Goal: Transaction & Acquisition: Book appointment/travel/reservation

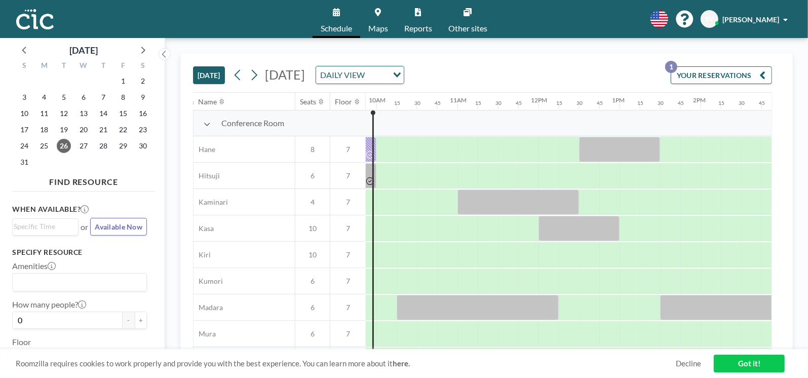
scroll to position [0, 800]
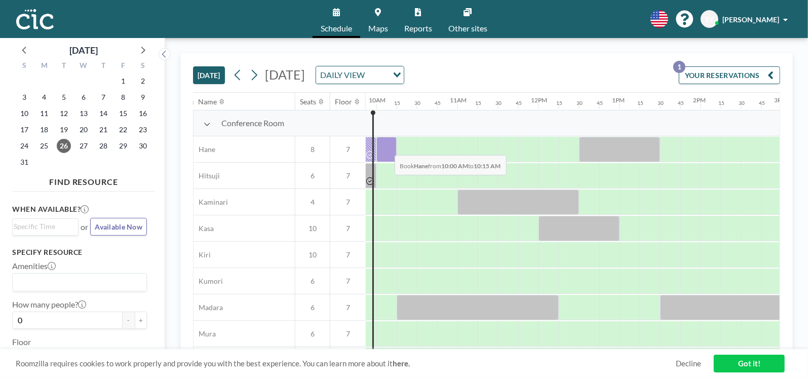
click at [386, 147] on div at bounding box center [386, 149] width 20 height 25
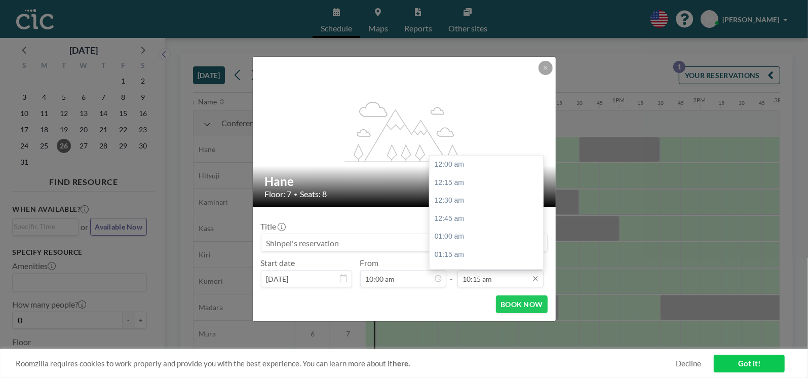
scroll to position [739, 0]
click at [502, 279] on input "10:15 am" at bounding box center [500, 278] width 86 height 17
click at [473, 222] on div "11:00 am" at bounding box center [489, 219] width 119 height 18
type input "11:00 am"
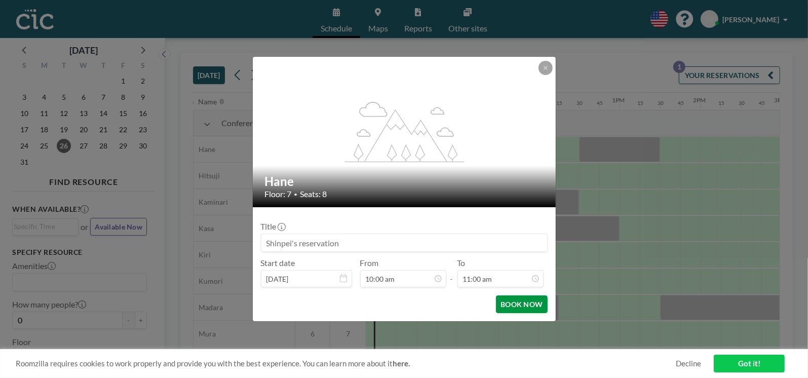
click at [515, 298] on button "BOOK NOW" at bounding box center [521, 304] width 51 height 18
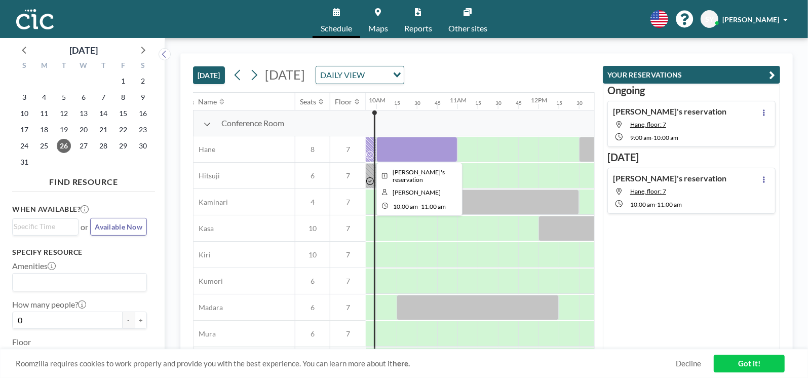
click at [402, 147] on div at bounding box center [416, 149] width 81 height 25
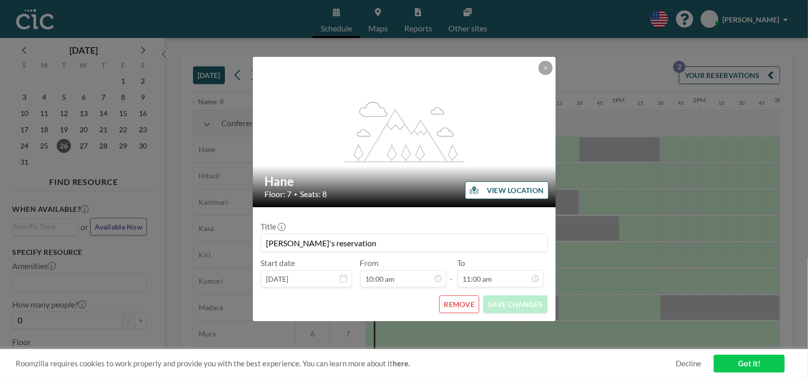
click at [458, 307] on button "REMOVE" at bounding box center [459, 304] width 40 height 18
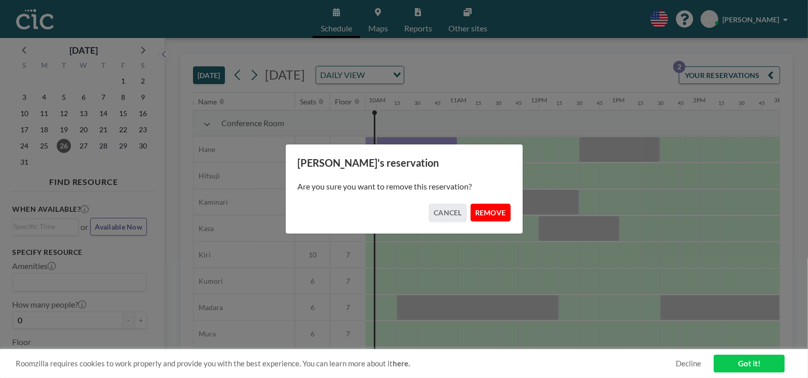
click at [505, 213] on button "REMOVE" at bounding box center [491, 213] width 40 height 18
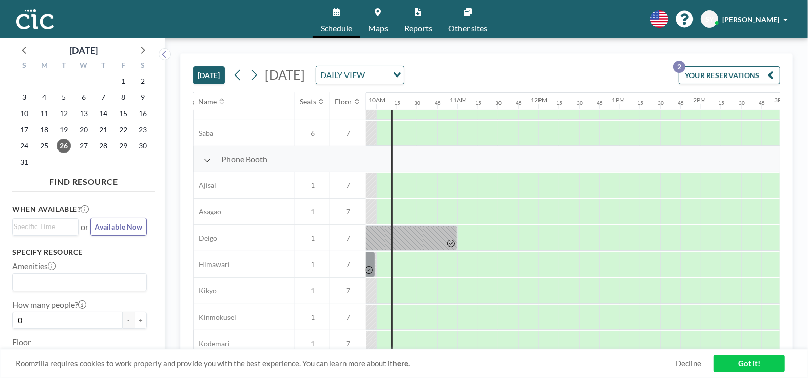
scroll to position [258, 800]
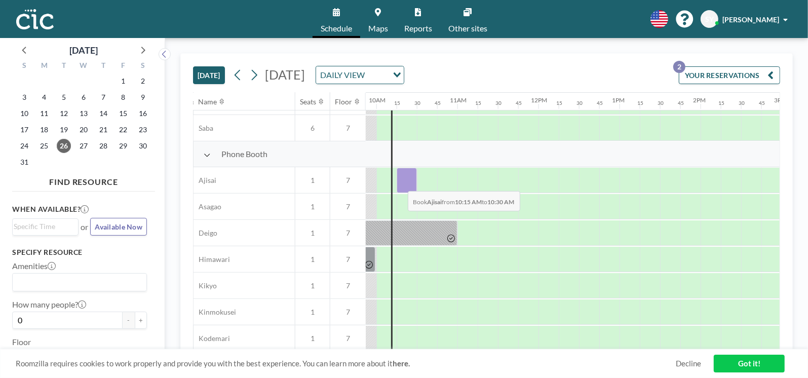
click at [400, 183] on div at bounding box center [407, 180] width 20 height 25
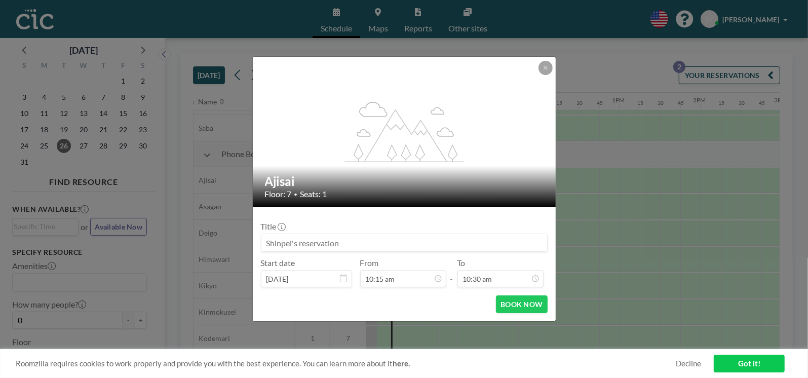
scroll to position [756, 0]
click at [499, 287] on form "Title Start date [DATE] From 10:15 am - To 10:30 am BOOK NOW" at bounding box center [404, 264] width 303 height 114
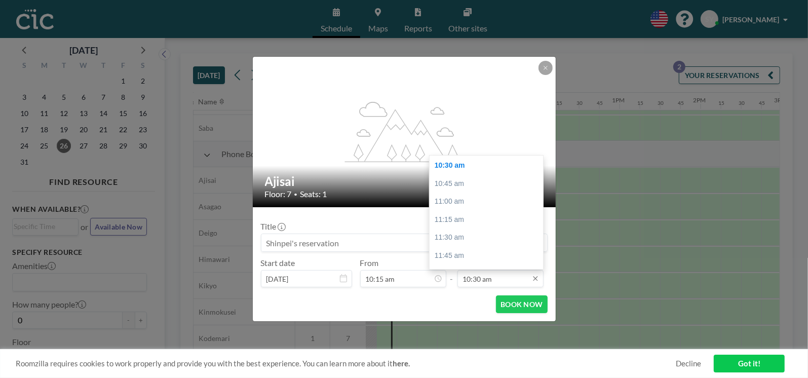
click at [502, 285] on input "10:30 am" at bounding box center [500, 278] width 86 height 17
click at [466, 242] on div "11:30 am" at bounding box center [489, 237] width 119 height 18
type input "11:30 am"
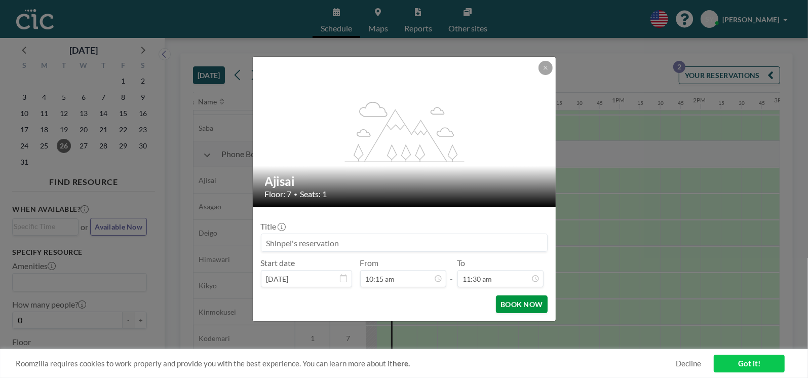
scroll to position [829, 0]
click at [512, 310] on button "BOOK NOW" at bounding box center [521, 304] width 51 height 18
